Goal: Task Accomplishment & Management: Complete application form

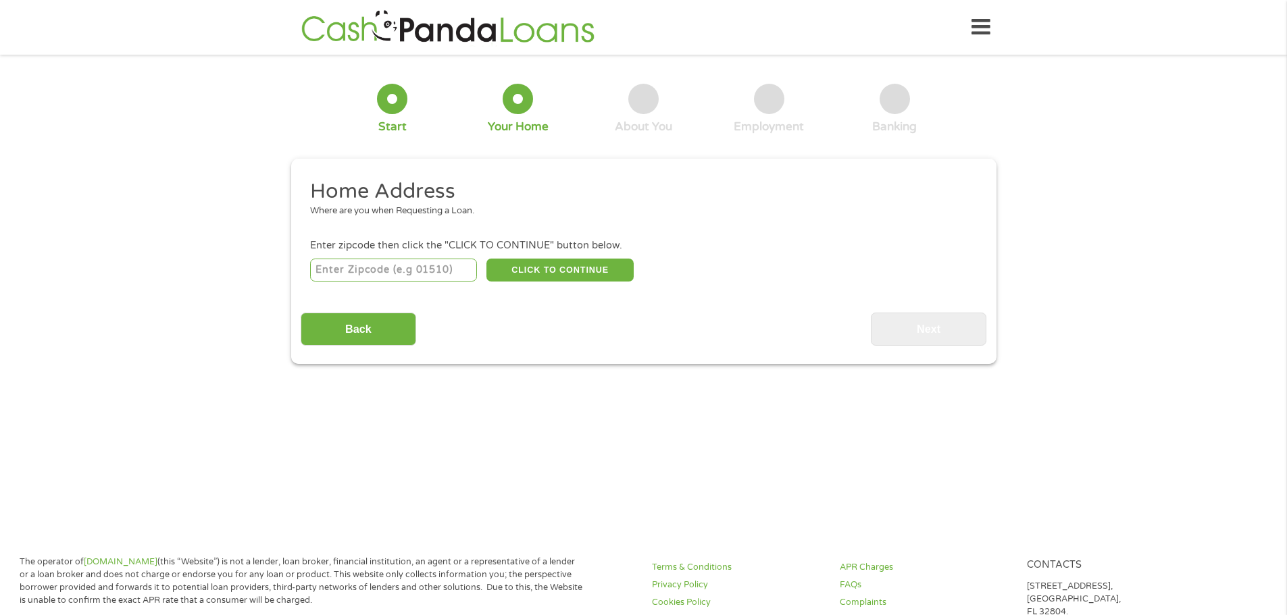
click at [430, 274] on input "number" at bounding box center [393, 270] width 167 height 23
type input "33993"
select select "[US_STATE]"
click at [553, 268] on button "CLICK TO CONTINUE" at bounding box center [559, 270] width 147 height 23
type input "33993"
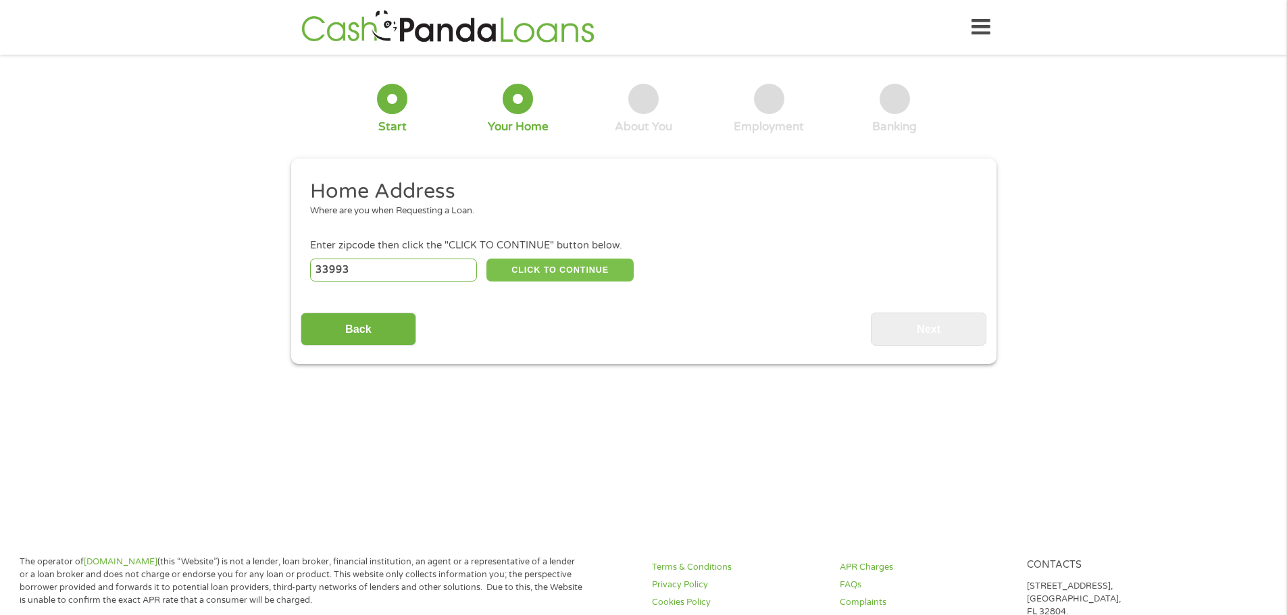
type input "[GEOGRAPHIC_DATA]"
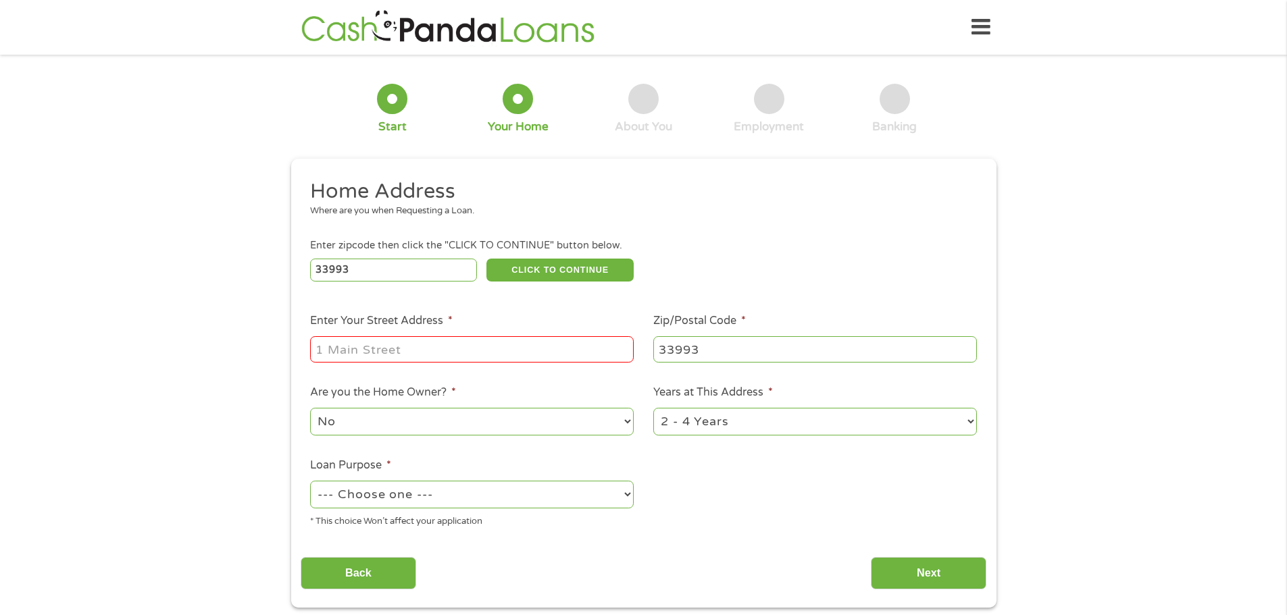
click at [445, 354] on input "Enter Your Street Address *" at bounding box center [472, 349] width 324 height 26
type input "[STREET_ADDRESS]"
click at [408, 425] on select "No Yes" at bounding box center [472, 422] width 324 height 28
select select "yes"
click at [310, 408] on select "No Yes" at bounding box center [472, 422] width 324 height 28
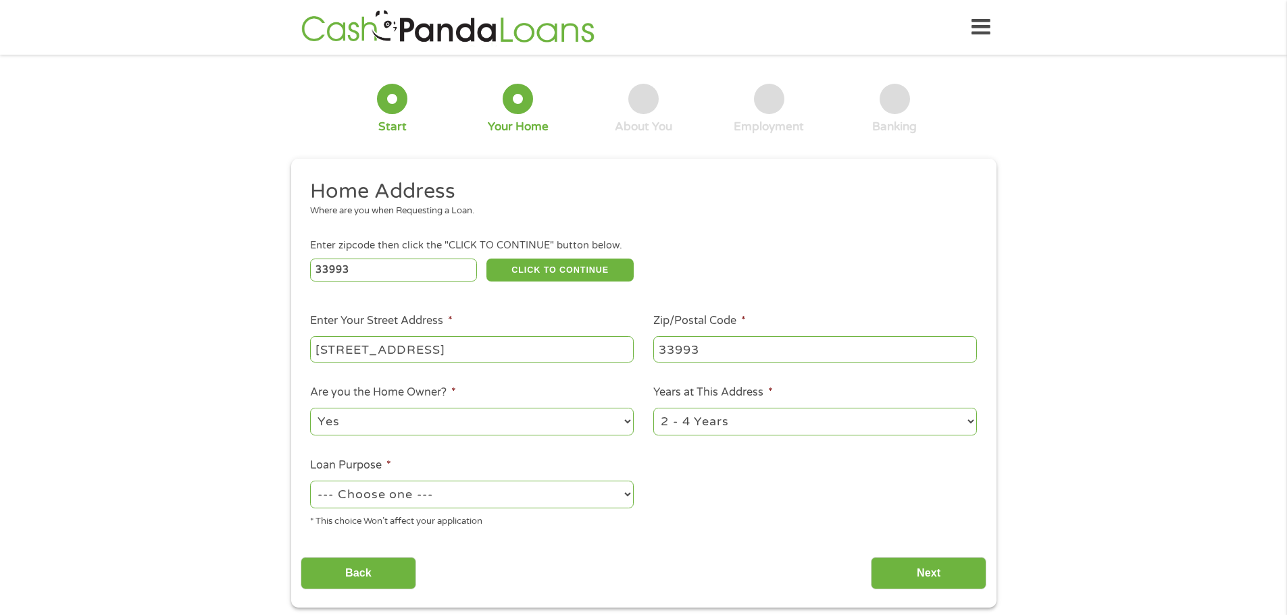
click at [379, 501] on select "--- Choose one --- Pay Bills Debt Consolidation Home Improvement Major Purchase…" at bounding box center [472, 495] width 324 height 28
select select "paybills"
click at [310, 481] on select "--- Choose one --- Pay Bills Debt Consolidation Home Improvement Major Purchase…" at bounding box center [472, 495] width 324 height 28
click at [731, 426] on select "1 Year or less 1 - 2 Years 2 - 4 Years Over 4 Years" at bounding box center [815, 422] width 324 height 28
select select "60months"
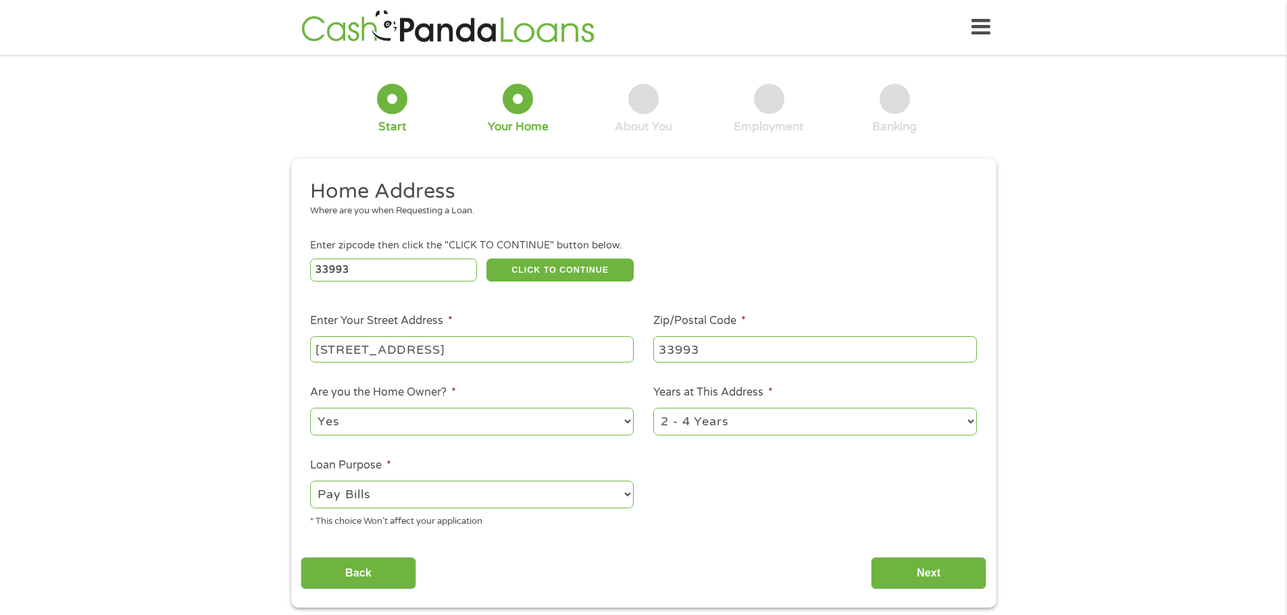
click at [653, 408] on select "1 Year or less 1 - 2 Years 2 - 4 Years Over 4 Years" at bounding box center [815, 422] width 324 height 28
click at [902, 573] on input "Next" at bounding box center [929, 573] width 116 height 33
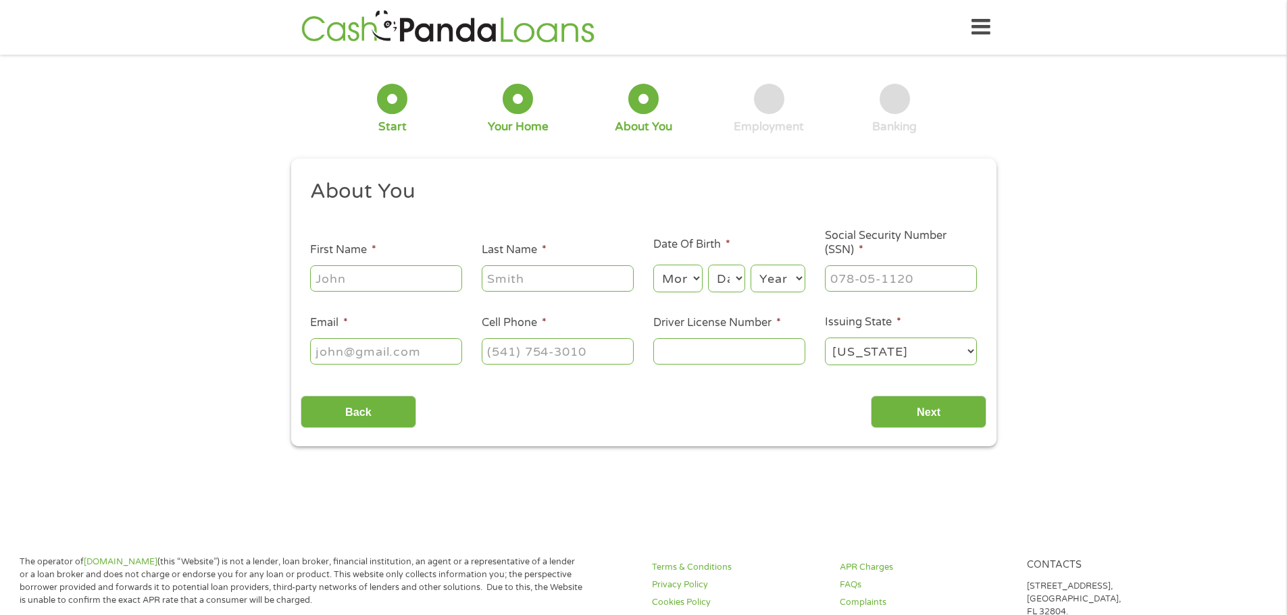
scroll to position [5, 5]
click at [399, 281] on input "First Name *" at bounding box center [386, 279] width 152 height 26
type input "[PERSON_NAME]"
type input "[EMAIL_ADDRESS][DOMAIN_NAME]"
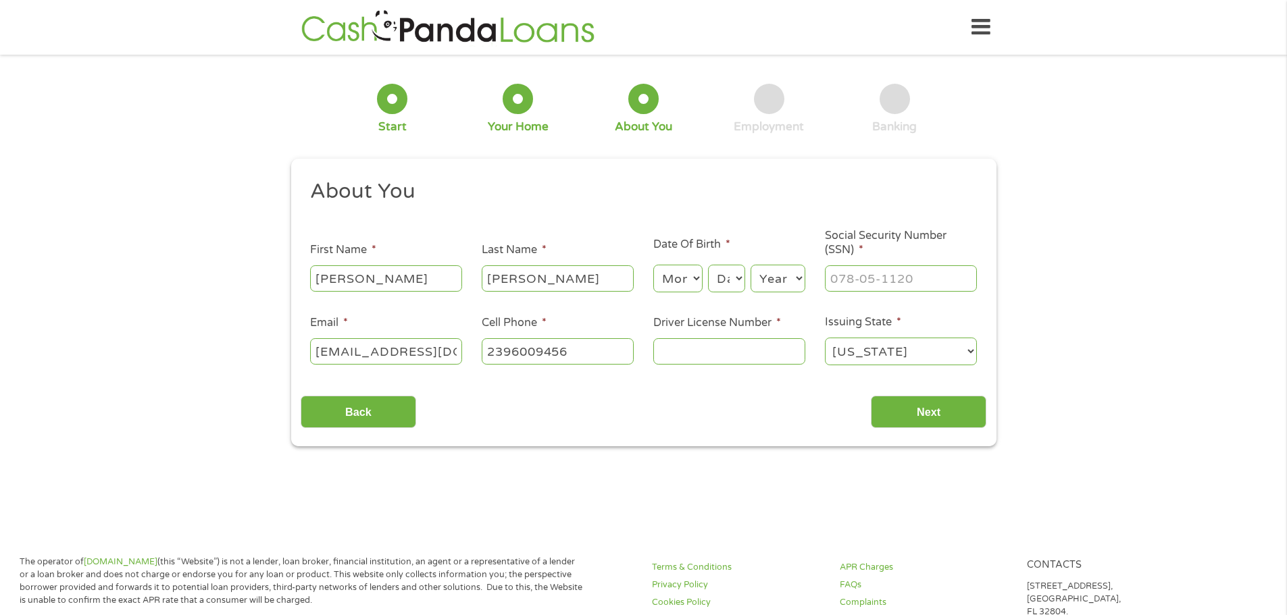
type input "[PHONE_NUMBER]"
click at [695, 277] on select "Month 1 2 3 4 5 6 7 8 9 10 11 12" at bounding box center [677, 279] width 49 height 28
select select "11"
click at [653, 265] on select "Month 1 2 3 4 5 6 7 8 9 10 11 12" at bounding box center [677, 279] width 49 height 28
click at [726, 278] on select "Day 1 2 3 4 5 6 7 8 9 10 11 12 13 14 15 16 17 18 19 20 21 22 23 24 25 26 27 28 …" at bounding box center [726, 279] width 36 height 28
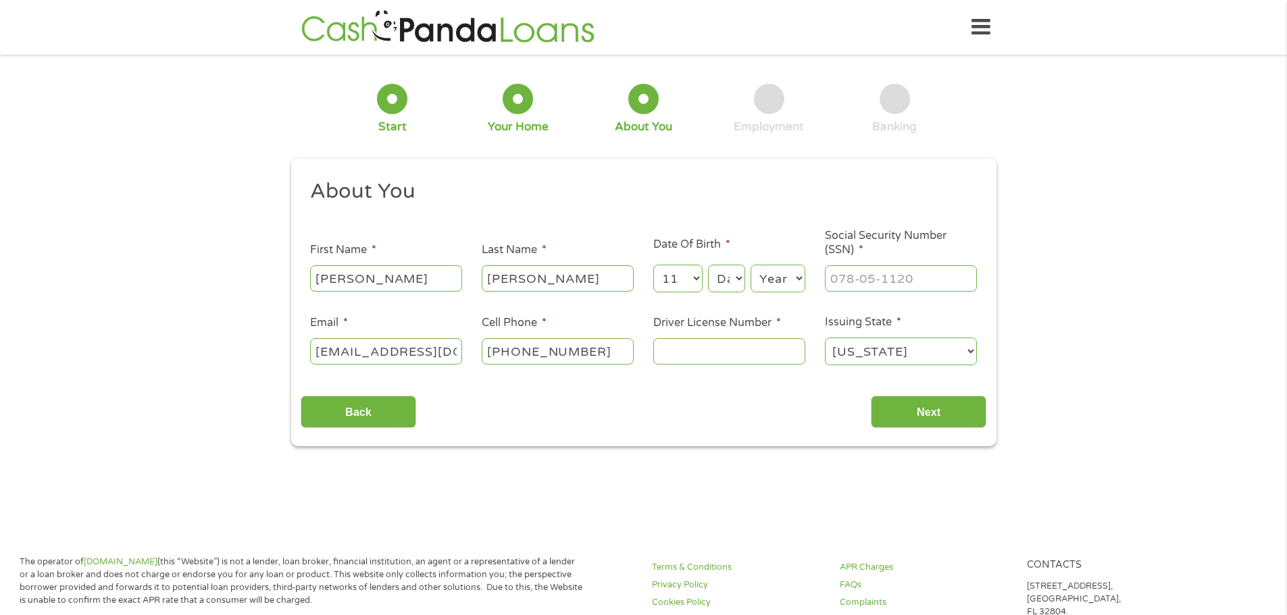
select select "9"
click at [708, 265] on select "Day 1 2 3 4 5 6 7 8 9 10 11 12 13 14 15 16 17 18 19 20 21 22 23 24 25 26 27 28 …" at bounding box center [726, 279] width 36 height 28
click at [764, 291] on select "Year [DATE] 2006 2005 2004 2003 2002 2001 2000 1999 1998 1997 1996 1995 1994 19…" at bounding box center [778, 279] width 55 height 28
select select "1969"
click at [751, 265] on select "Year [DATE] 2006 2005 2004 2003 2002 2001 2000 1999 1998 1997 1996 1995 1994 19…" at bounding box center [778, 279] width 55 height 28
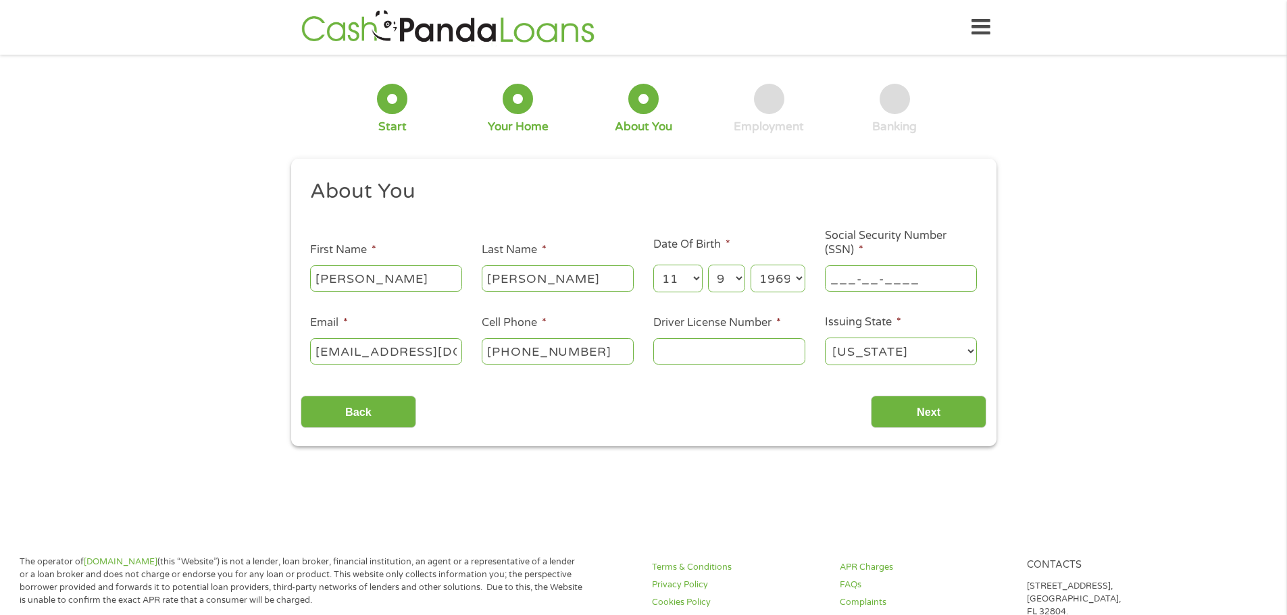
click at [859, 276] on input "___-__-____" at bounding box center [901, 279] width 152 height 26
type input "460-57-2525"
click at [692, 348] on input "Driver License Number *" at bounding box center [729, 351] width 152 height 26
type input "O365212699090"
click at [878, 408] on input "Next" at bounding box center [929, 412] width 116 height 33
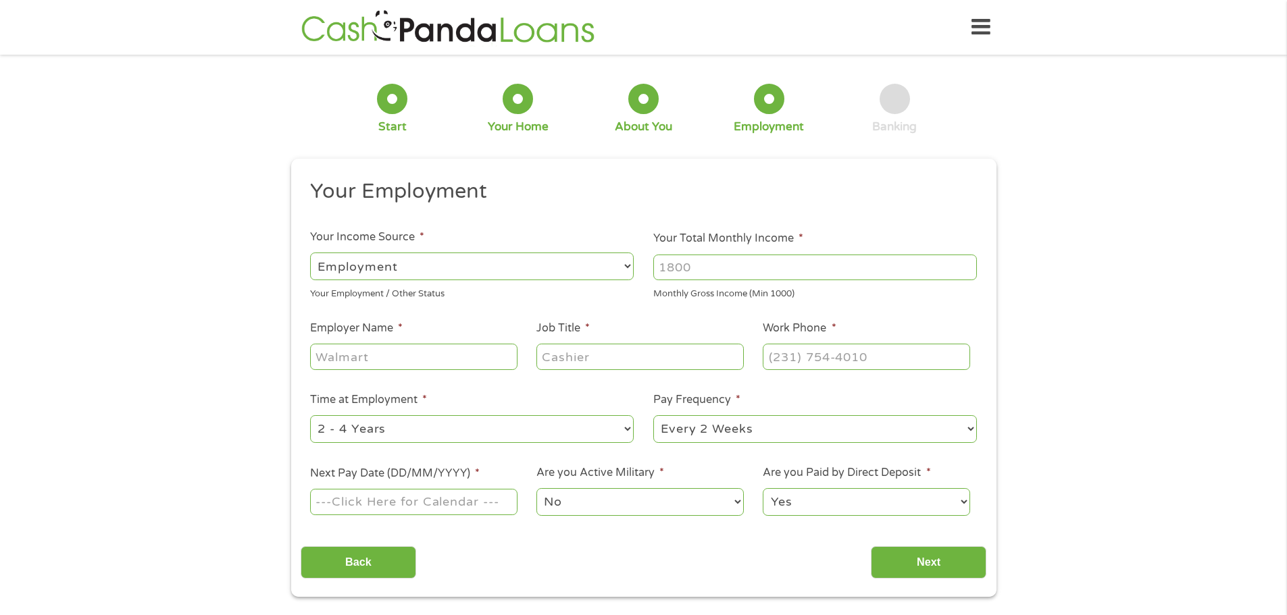
click at [557, 276] on select "--- Choose one --- Employment [DEMOGRAPHIC_DATA] Benefits" at bounding box center [472, 267] width 324 height 28
click at [310, 253] on select "--- Choose one --- Employment [DEMOGRAPHIC_DATA] Benefits" at bounding box center [472, 267] width 324 height 28
click at [455, 360] on input "Employer Name *" at bounding box center [413, 357] width 207 height 26
type input "[PERSON_NAME] Services"
click at [655, 363] on input "Job Title *" at bounding box center [639, 357] width 207 height 26
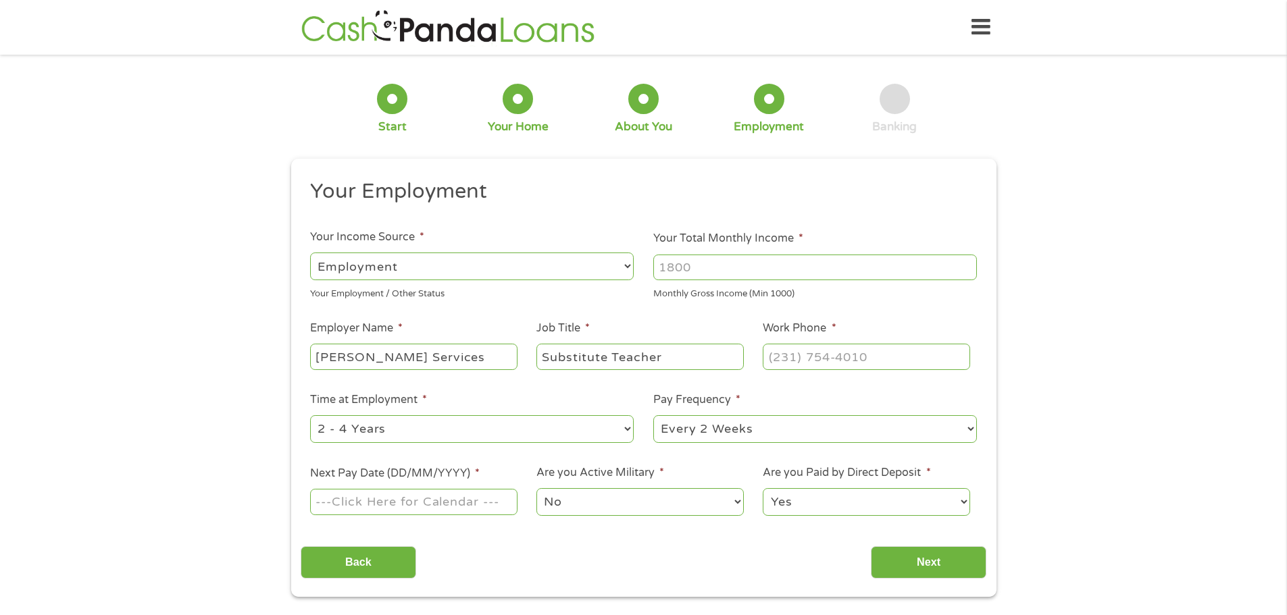
type input "Substitute Teacher"
click at [699, 276] on input "Your Total Monthly Income *" at bounding box center [815, 268] width 324 height 26
type input "3200"
type input "(___) ___-____"
click at [863, 355] on input "(___) ___-____" at bounding box center [866, 357] width 207 height 26
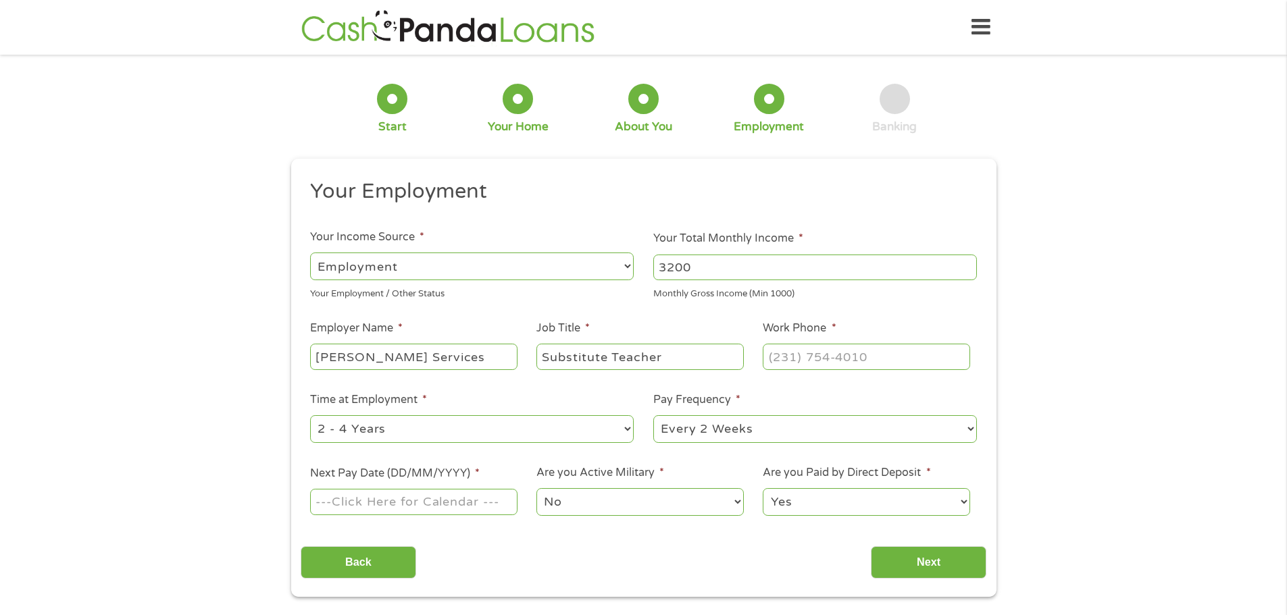
type input "(___) ___-____"
paste input "2"
type input "(239) ___-____"
type input "[PHONE_NUMBER]"
click at [667, 438] on select "--- Choose one --- Every 2 Weeks Every Week Monthly Semi-Monthly" at bounding box center [815, 429] width 324 height 28
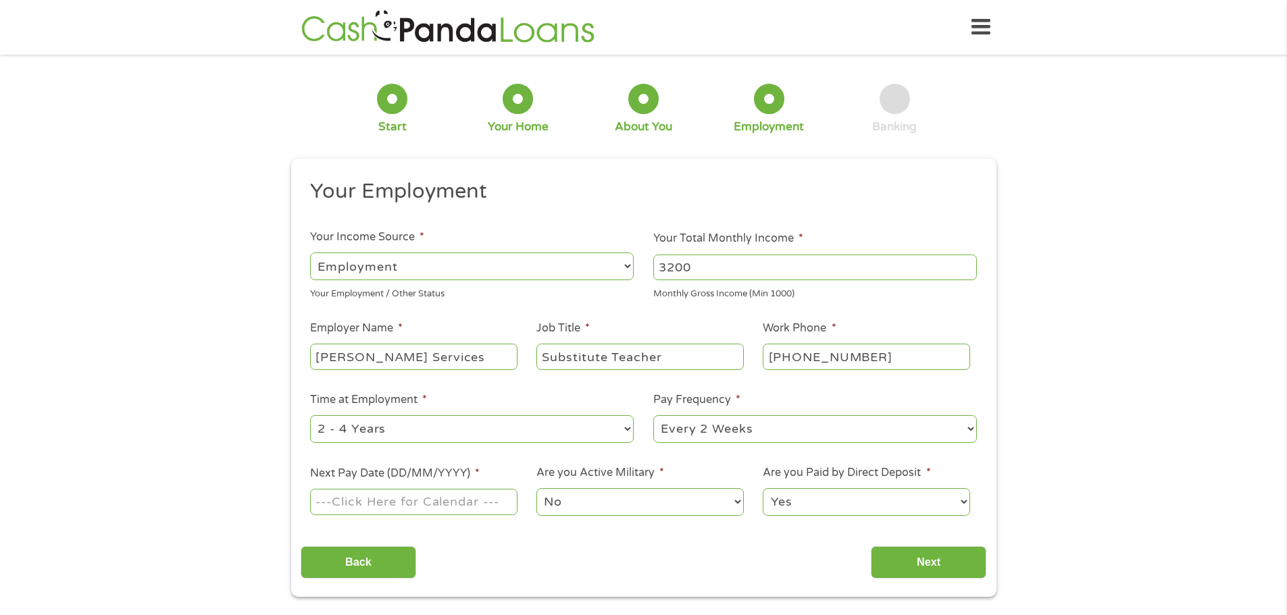
select select "weekly"
click at [653, 415] on select "--- Choose one --- Every 2 Weeks Every Week Monthly Semi-Monthly" at bounding box center [815, 429] width 324 height 28
click at [496, 503] on input "Next Pay Date (DD/MM/YYYY) *" at bounding box center [413, 502] width 207 height 26
type input "[DATE]"
click at [626, 499] on select "No Yes" at bounding box center [639, 502] width 207 height 28
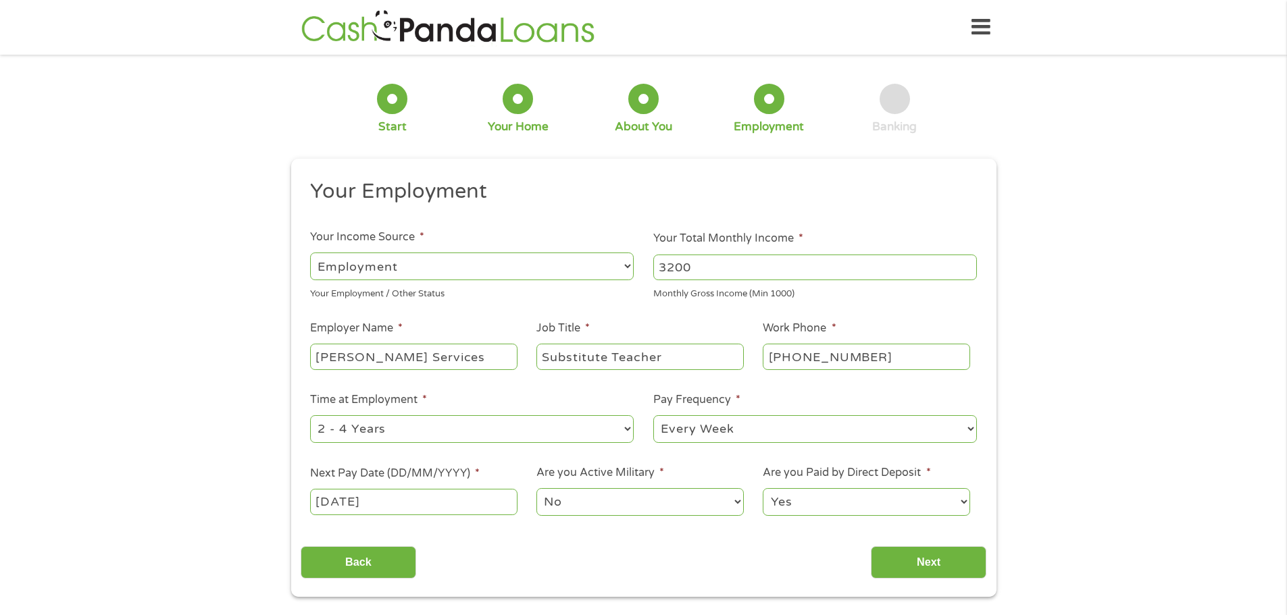
click at [825, 493] on select "Yes No" at bounding box center [866, 502] width 207 height 28
click at [763, 488] on select "Yes No" at bounding box center [866, 502] width 207 height 28
click at [898, 565] on input "Next" at bounding box center [929, 563] width 116 height 33
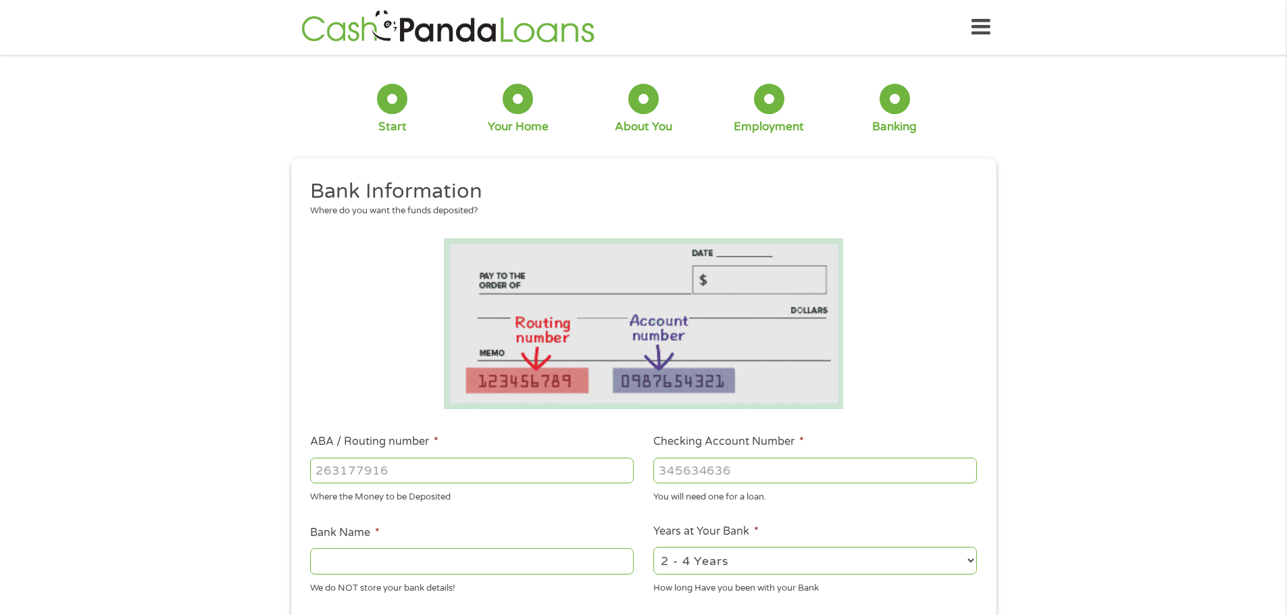
click at [447, 473] on input "ABA / Routing number *" at bounding box center [472, 471] width 324 height 26
type input "041215663"
type input "[PERSON_NAME] BANK"
type input "041215663"
click at [759, 478] on input "Checking Account Number *" at bounding box center [815, 471] width 324 height 26
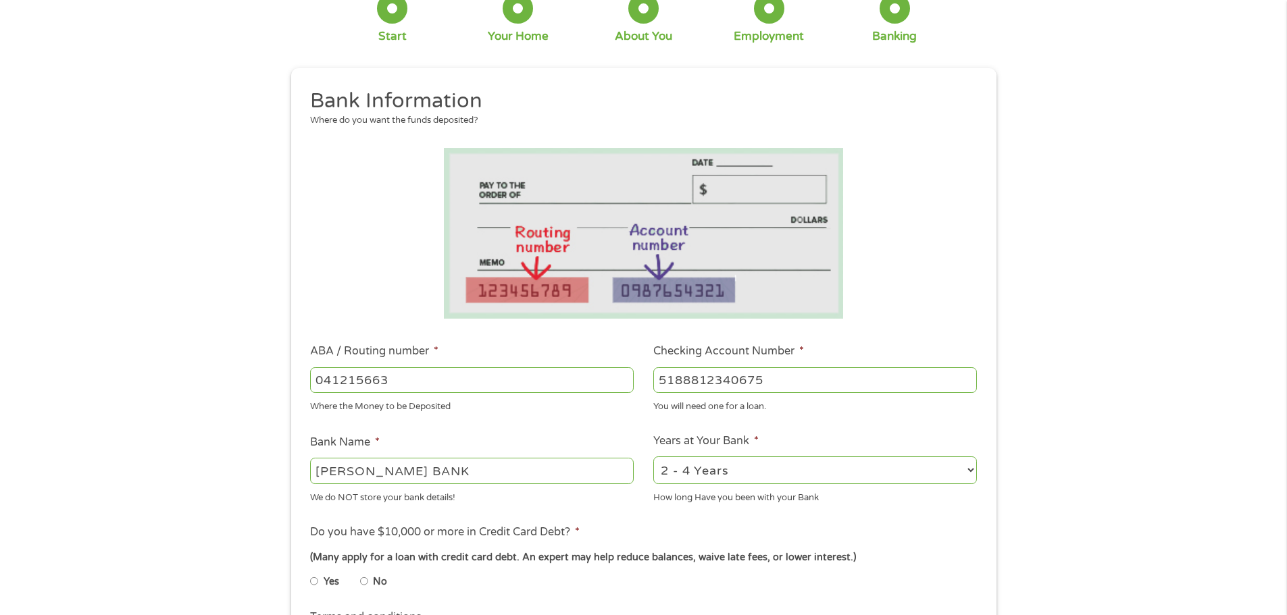
scroll to position [203, 0]
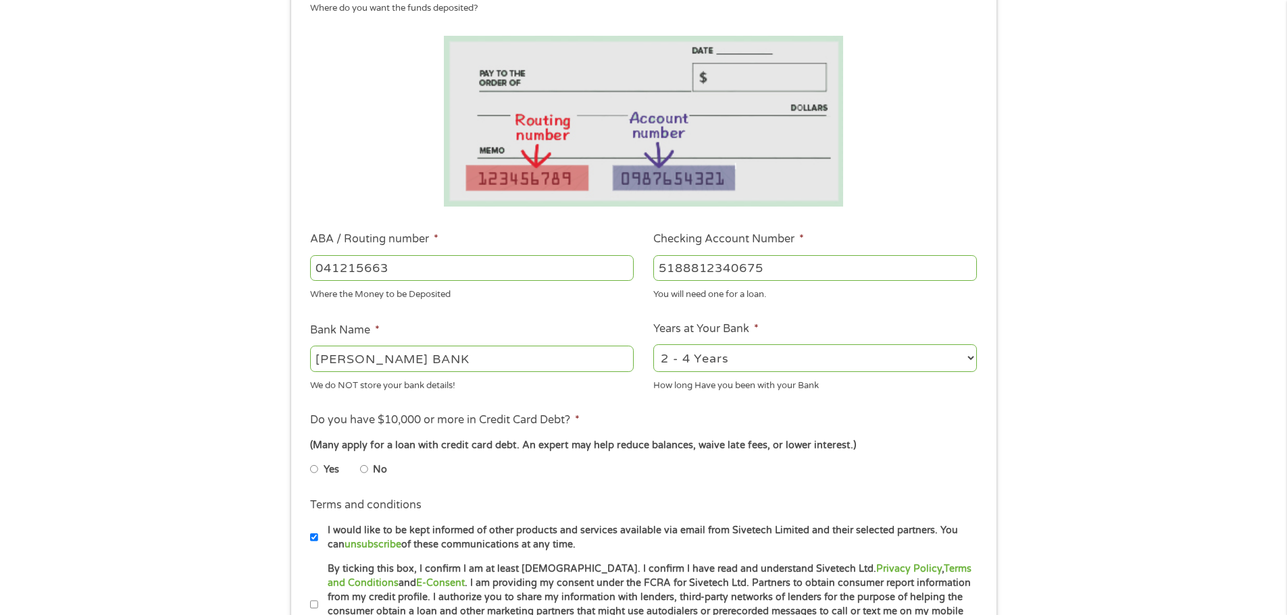
type input "5188812340675"
click at [809, 360] on select "2 - 4 Years 6 - 12 Months 1 - 2 Years Over 4 Years" at bounding box center [815, 359] width 324 height 28
click at [1139, 401] on div "1 Start 2 Your Home 3 About You 4 Employment 5 Banking 6 This field is hidden w…" at bounding box center [643, 290] width 1287 height 857
click at [365, 470] on input "No" at bounding box center [364, 470] width 8 height 22
radio input "true"
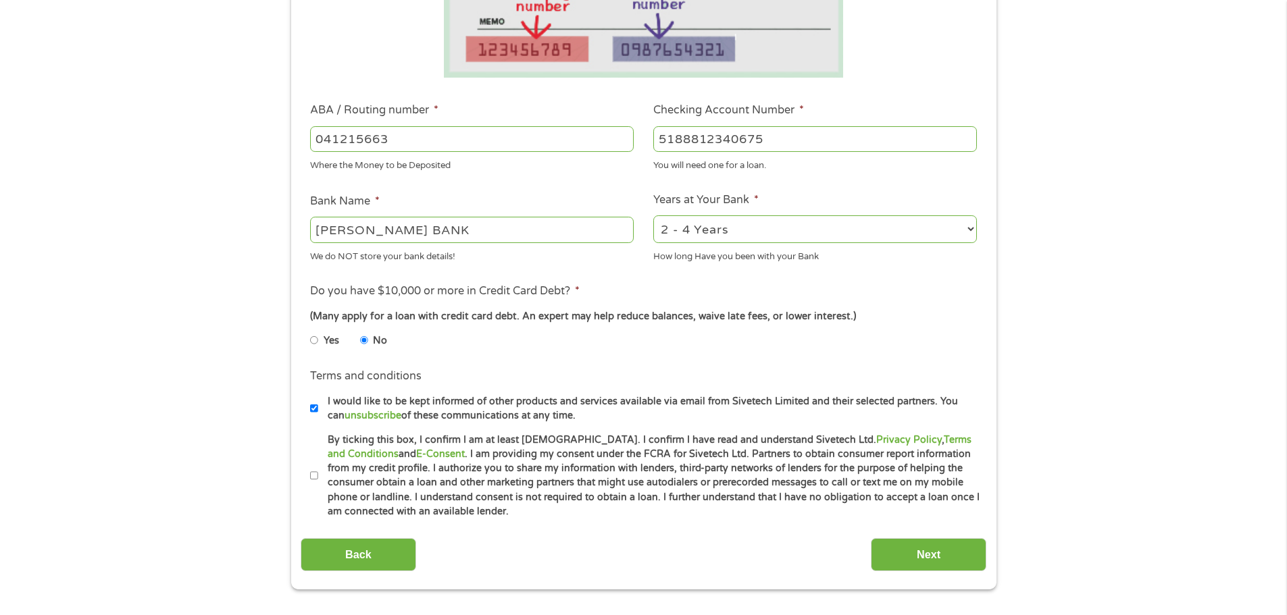
scroll to position [338, 0]
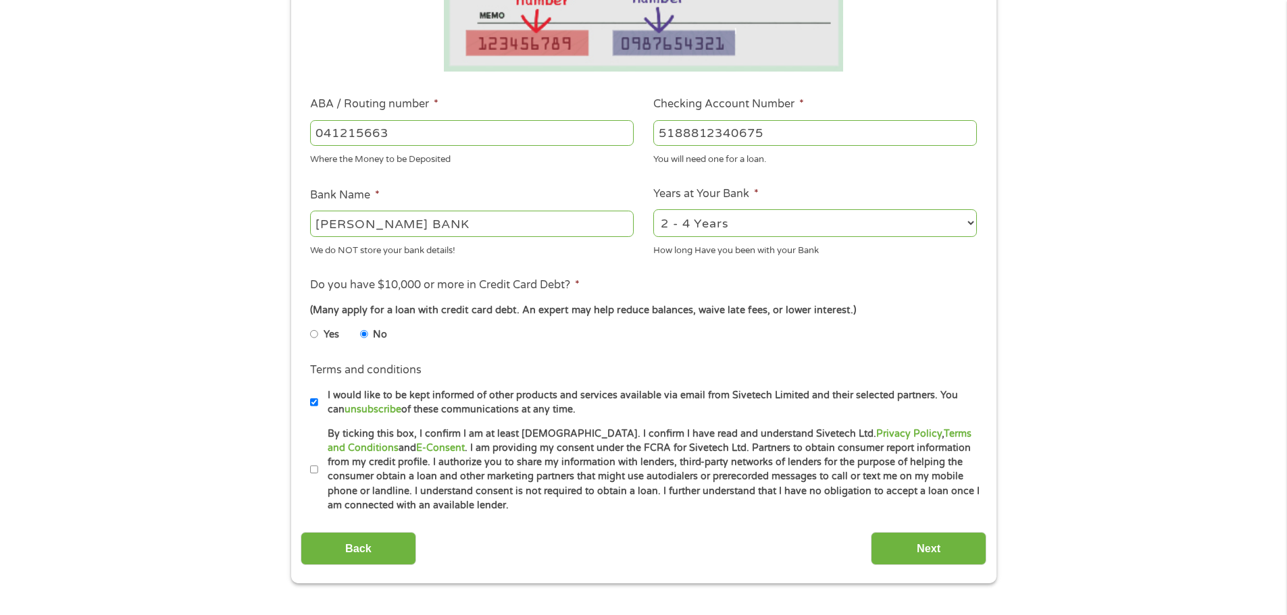
click at [313, 469] on input "By ticking this box, I confirm I am at least [DEMOGRAPHIC_DATA]. I confirm I ha…" at bounding box center [314, 470] width 8 height 22
checkbox input "true"
click at [929, 555] on input "Next" at bounding box center [929, 548] width 116 height 33
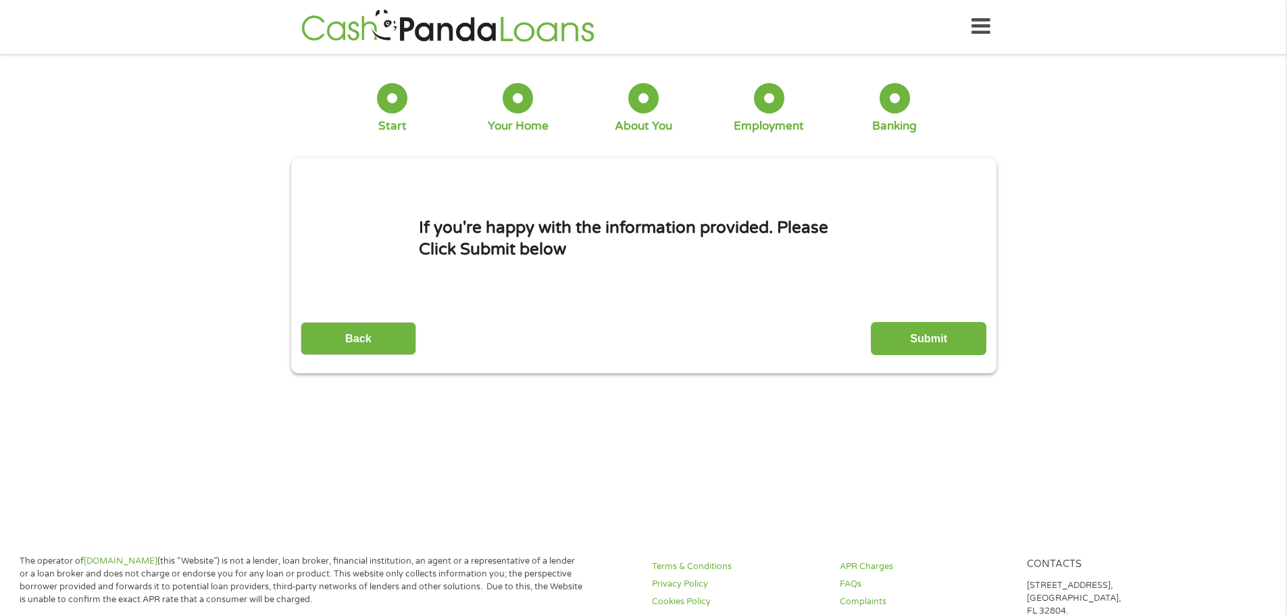
scroll to position [0, 0]
click at [915, 347] on input "Submit" at bounding box center [929, 339] width 116 height 33
